Goal: Check status: Check status

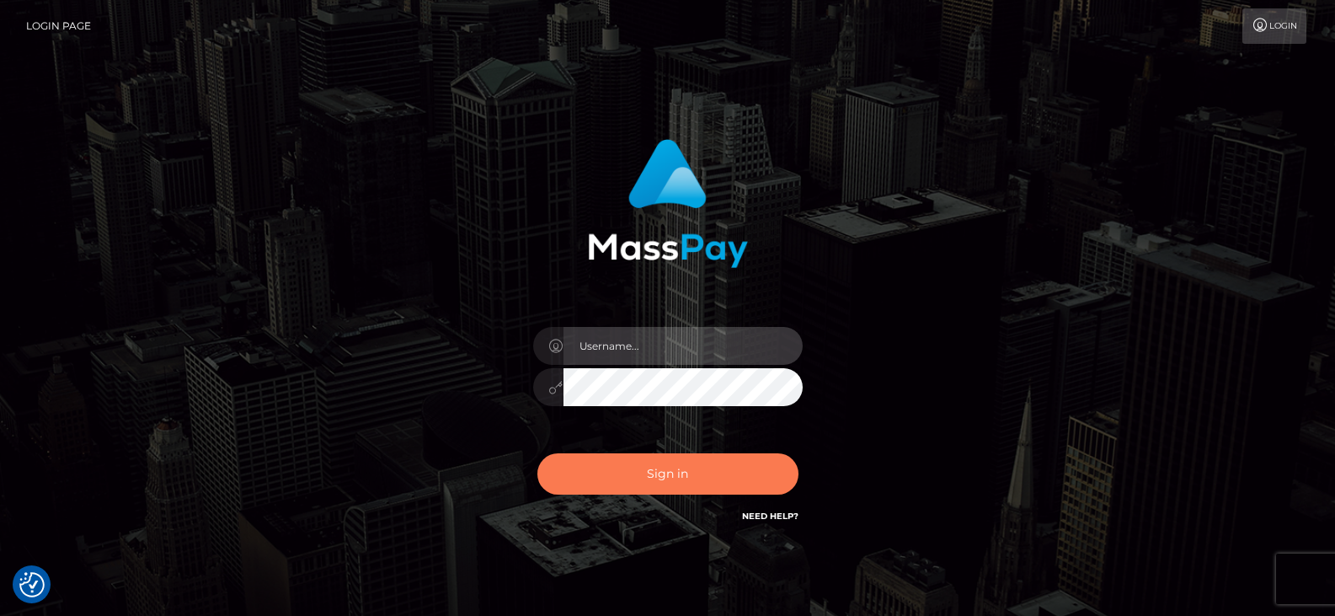
type input "Nocelyn.xcite"
click at [690, 467] on button "Sign in" at bounding box center [667, 473] width 261 height 41
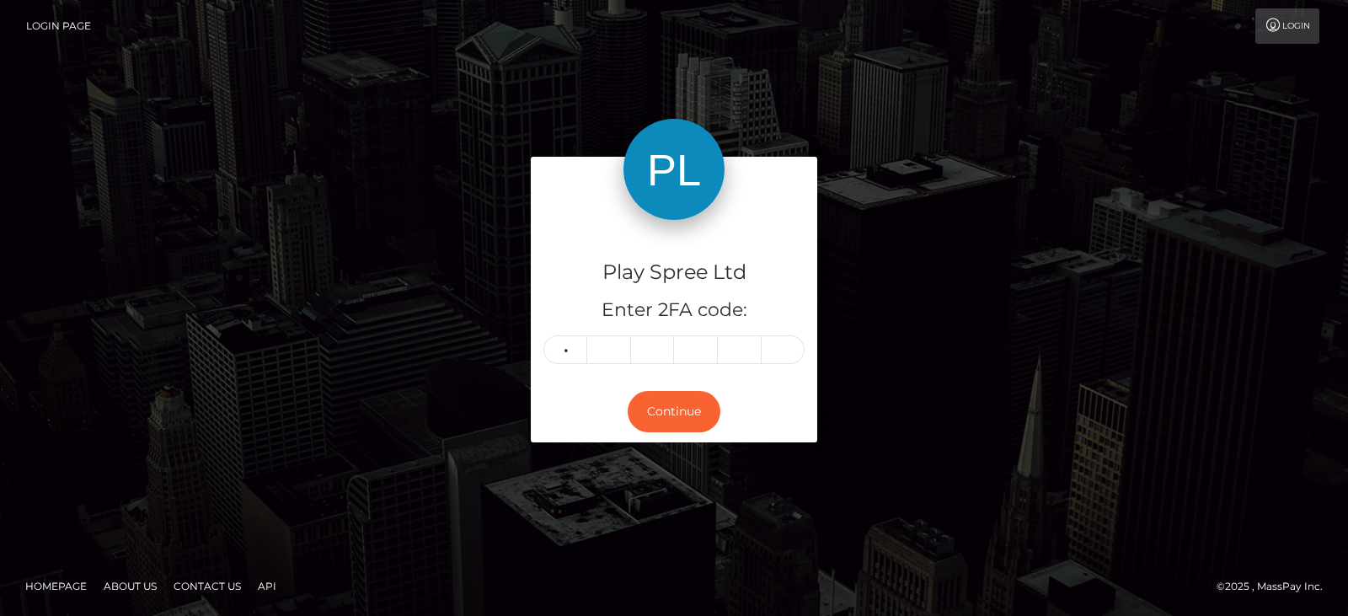
type input "6"
type input "8"
type input "4"
type input "8"
type input "6"
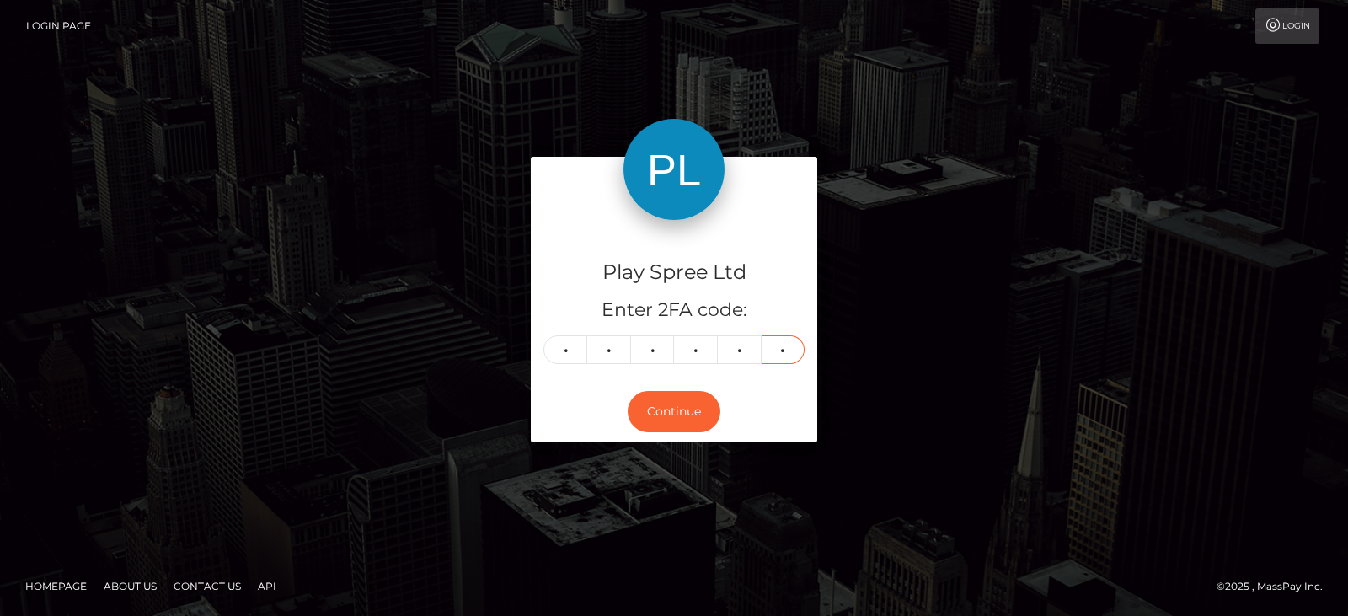
type input "0"
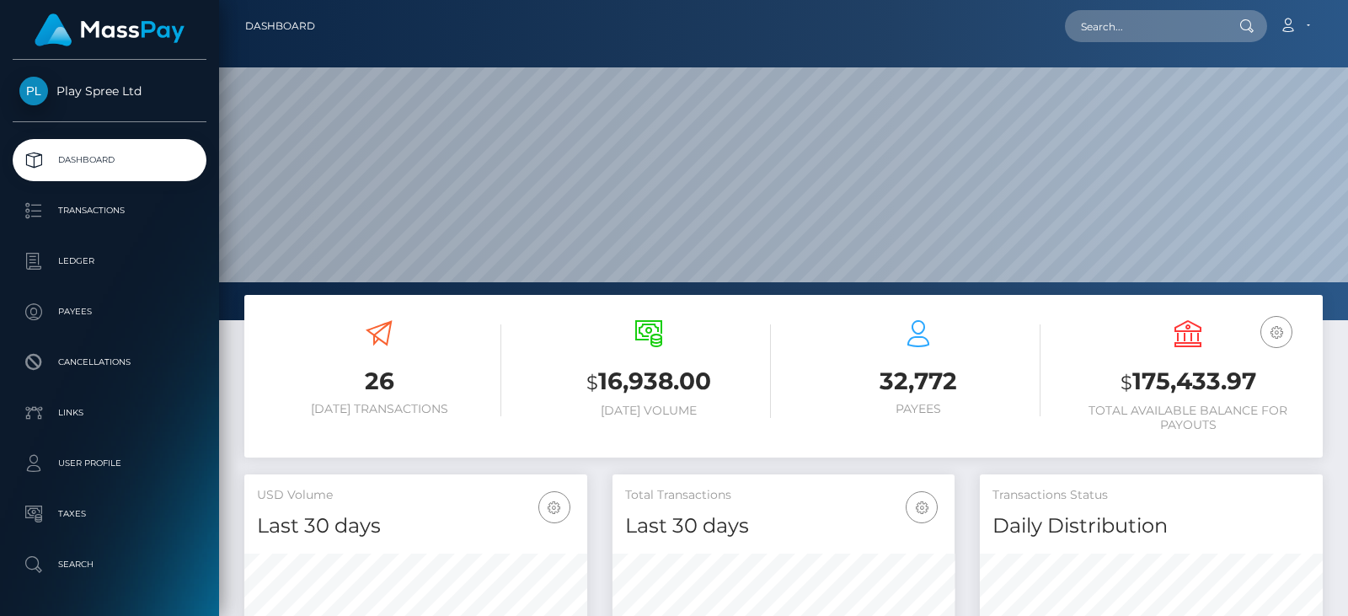
scroll to position [299, 342]
click at [1228, 382] on h3 "$ 175,433.97" at bounding box center [1187, 382] width 244 height 35
copy h3 "175,433.97"
